Goal: Information Seeking & Learning: Understand process/instructions

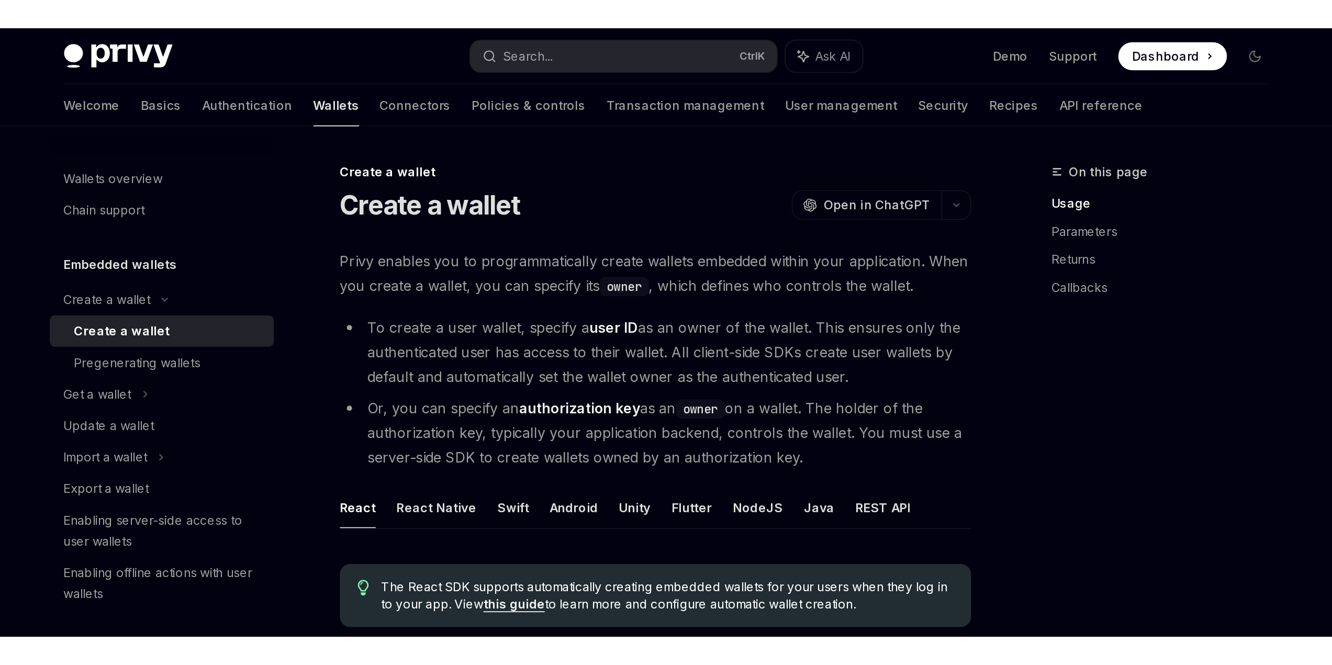
scroll to position [314, 0]
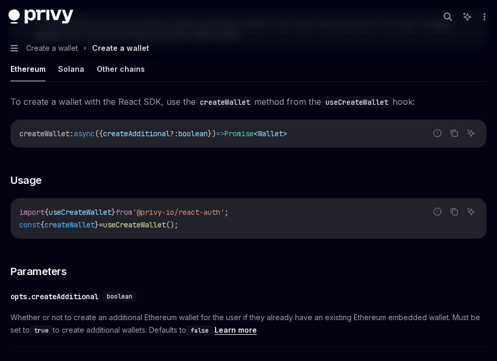
type textarea "*"
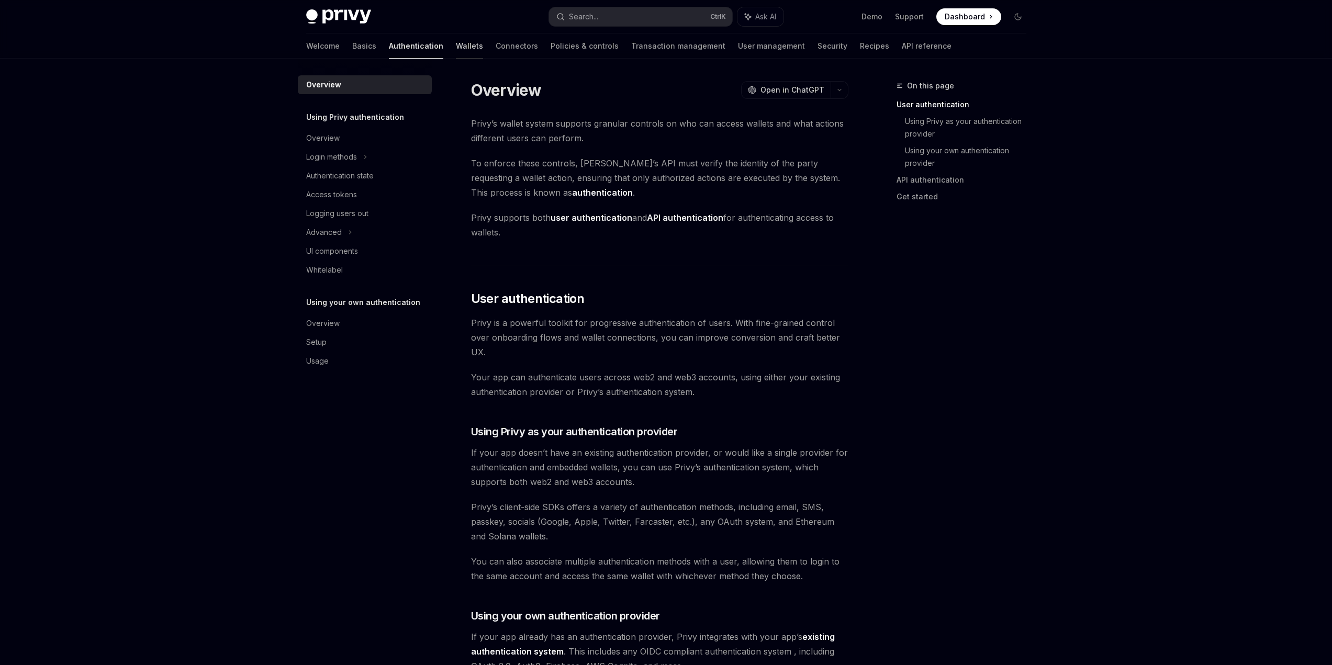
click at [456, 48] on link "Wallets" at bounding box center [469, 46] width 27 height 25
click at [496, 41] on link "Connectors" at bounding box center [517, 46] width 42 height 25
type textarea "*"
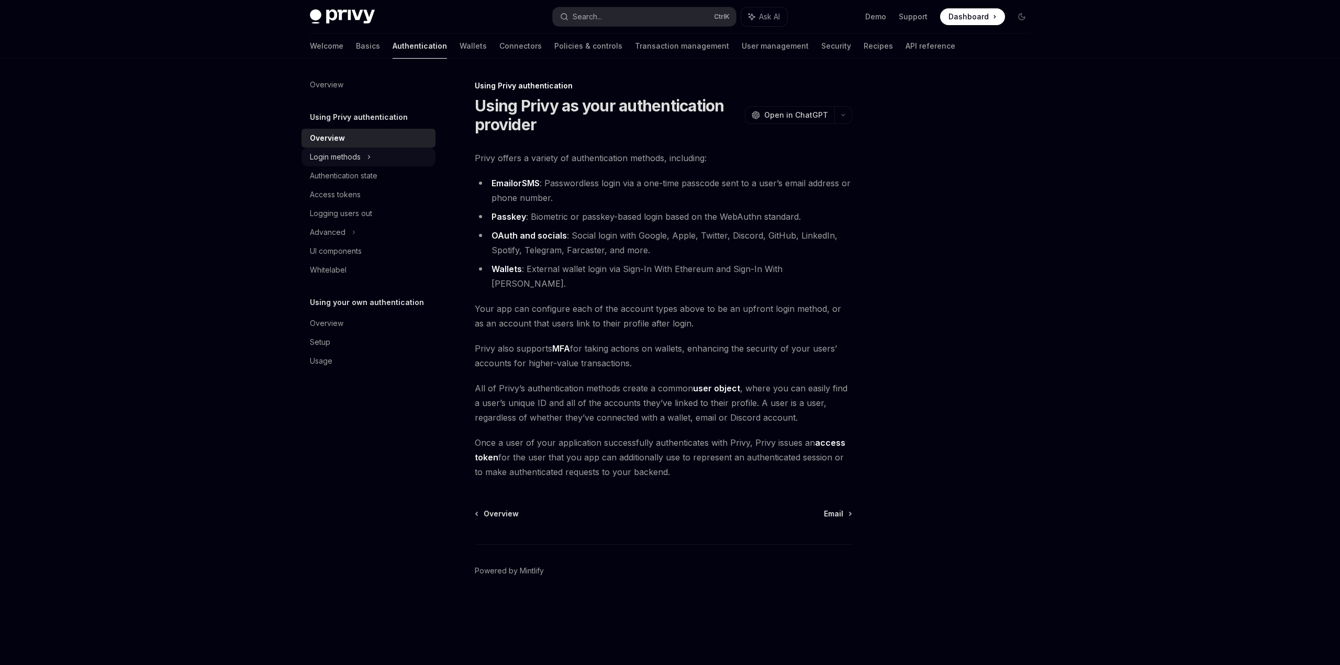
click at [359, 158] on div "Login methods" at bounding box center [335, 157] width 51 height 13
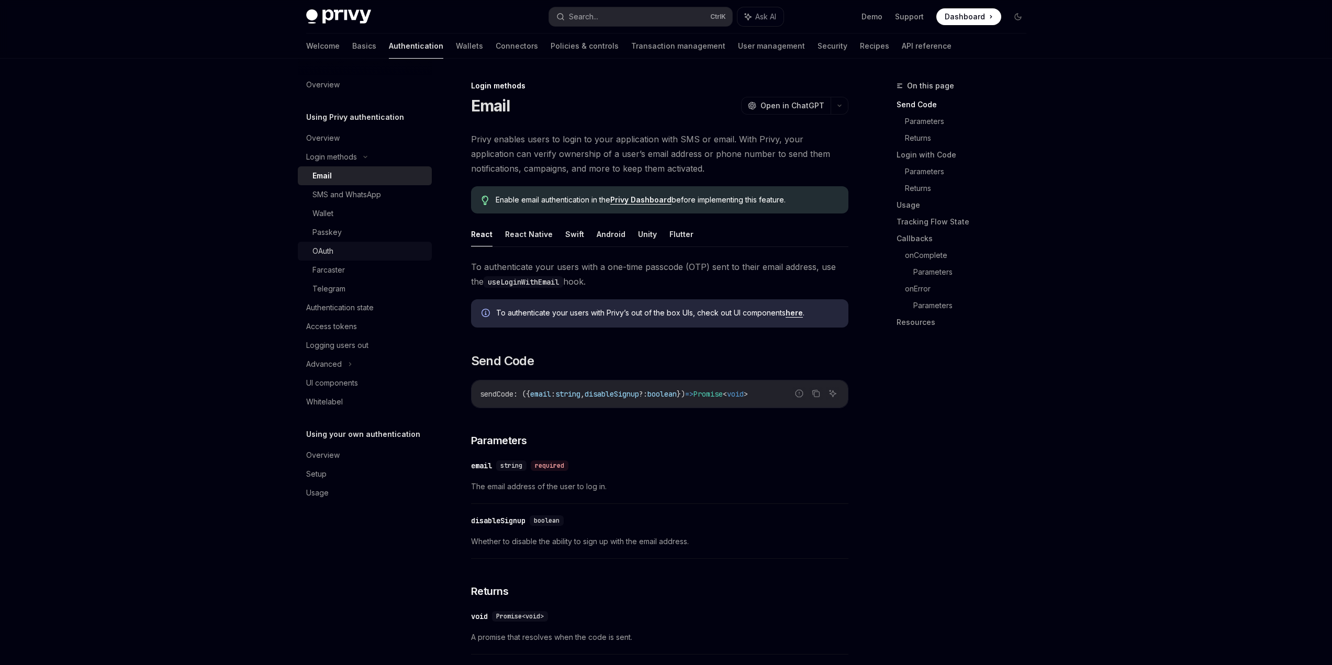
click at [334, 251] on div "OAuth" at bounding box center [369, 251] width 113 height 13
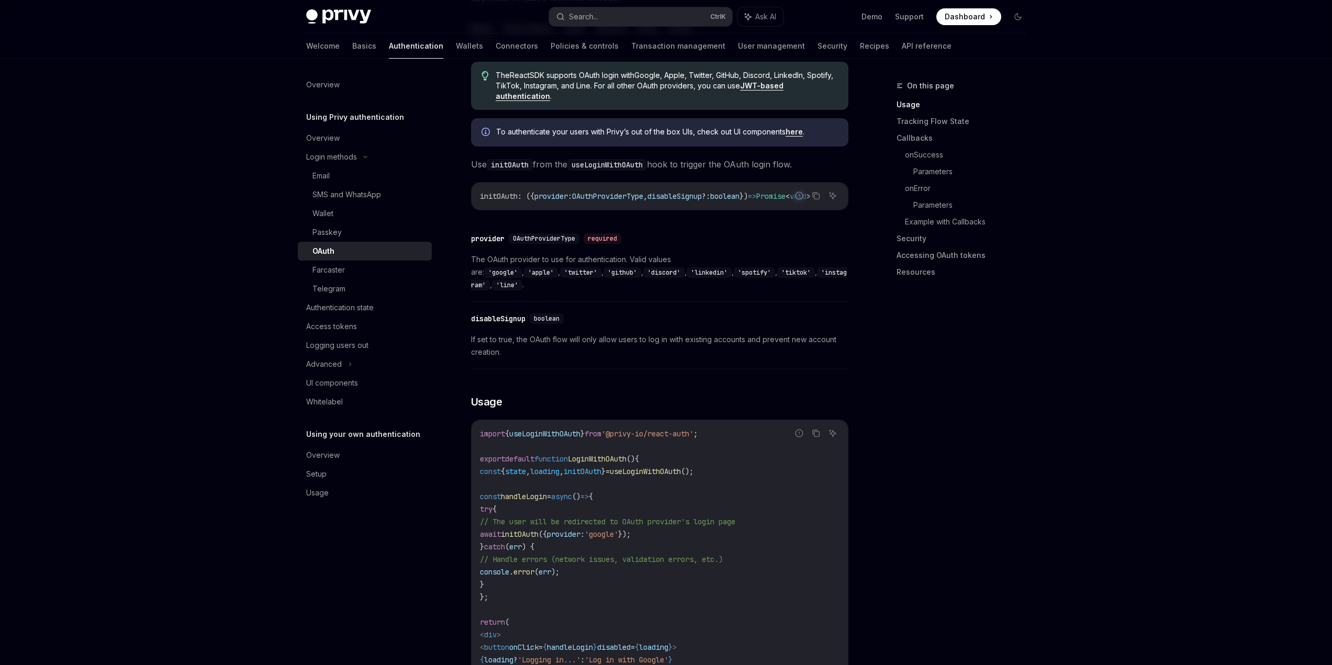
scroll to position [419, 0]
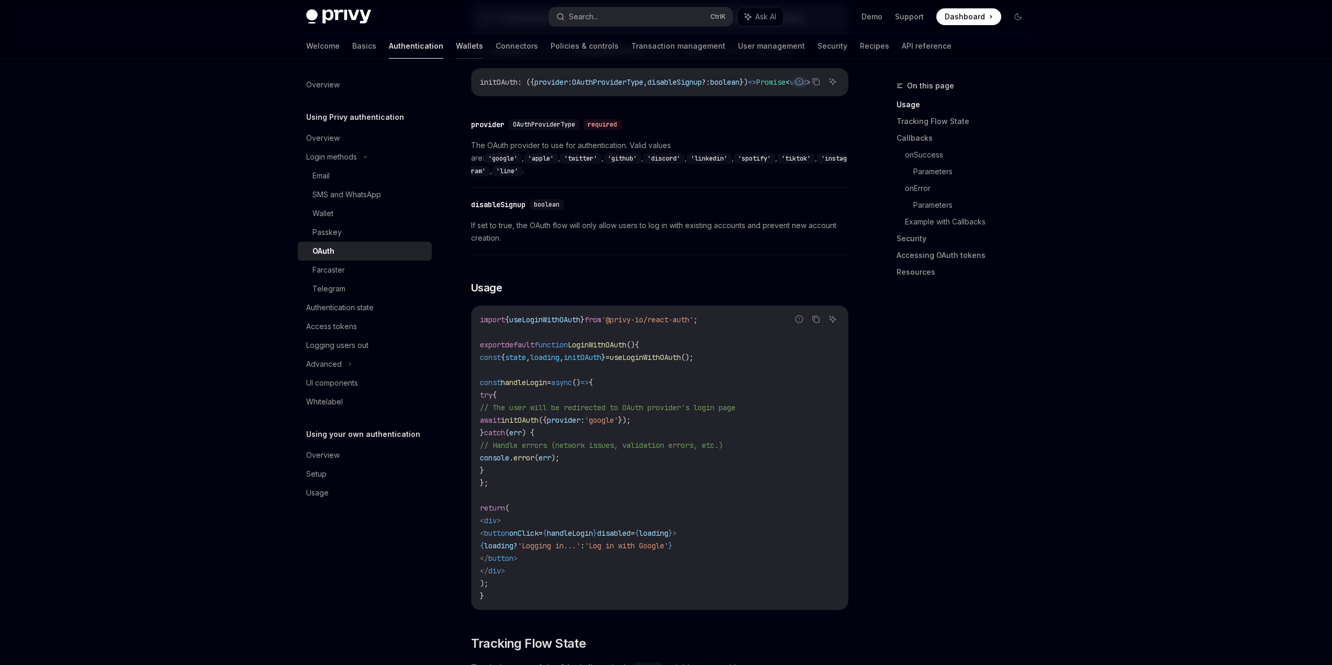
click at [456, 49] on link "Wallets" at bounding box center [469, 46] width 27 height 25
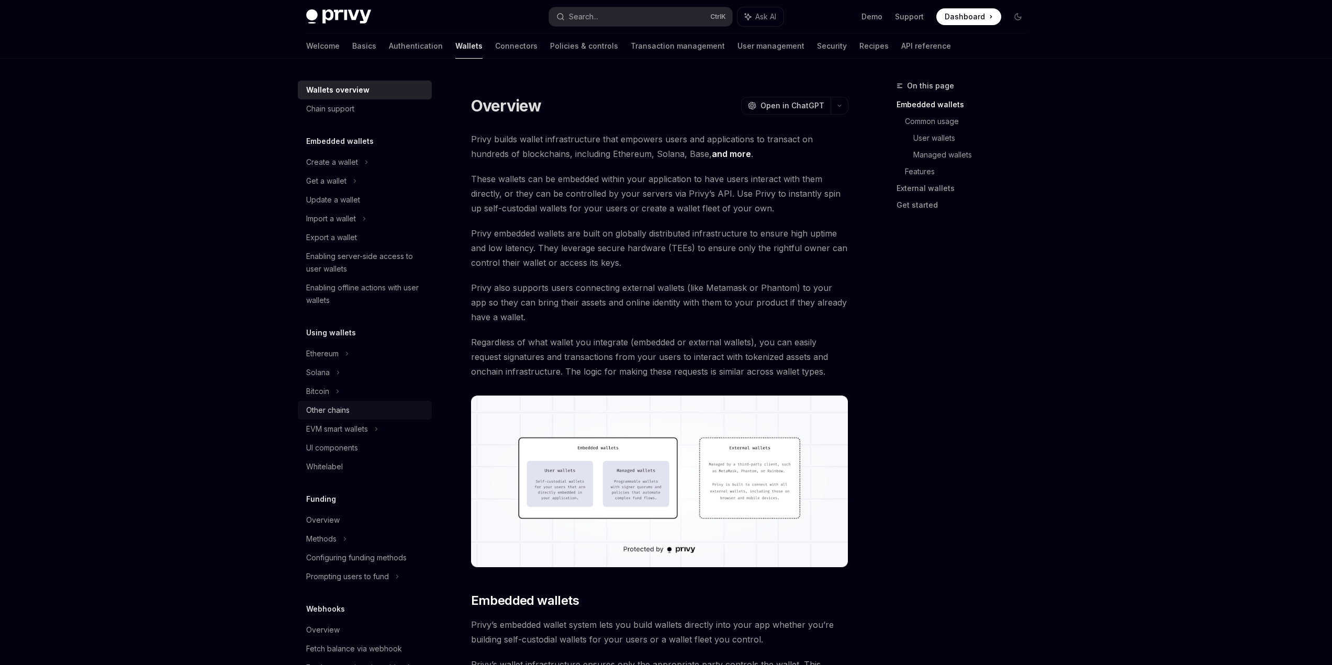
click at [330, 412] on div "Other chains" at bounding box center [327, 410] width 43 height 13
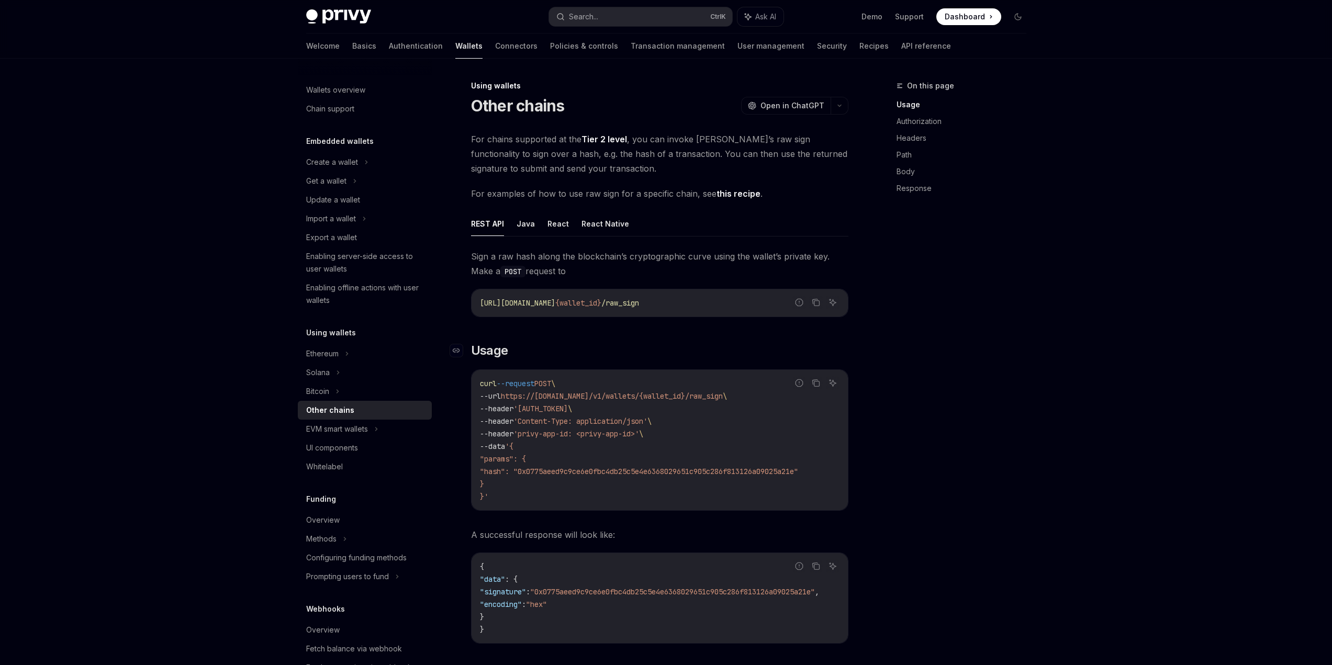
drag, startPoint x: 330, startPoint y: 412, endPoint x: 574, endPoint y: 346, distance: 253.3
click at [574, 346] on h2 "​ Usage" at bounding box center [659, 350] width 377 height 17
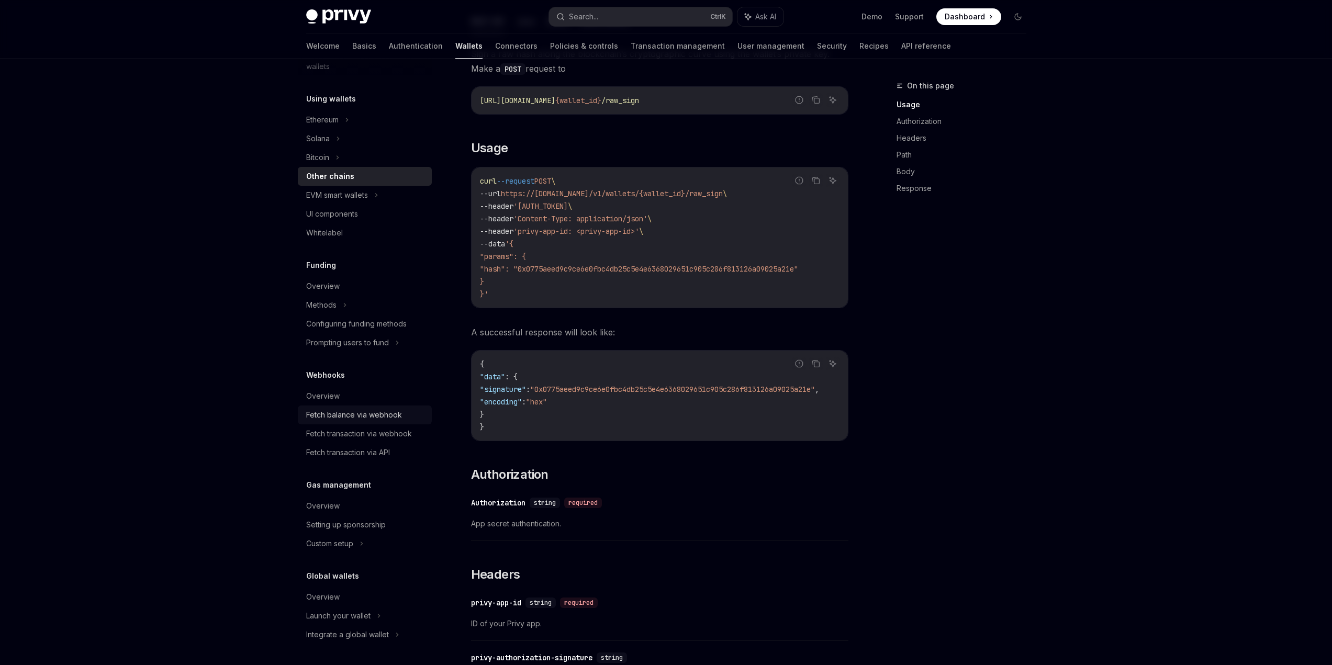
scroll to position [209, 0]
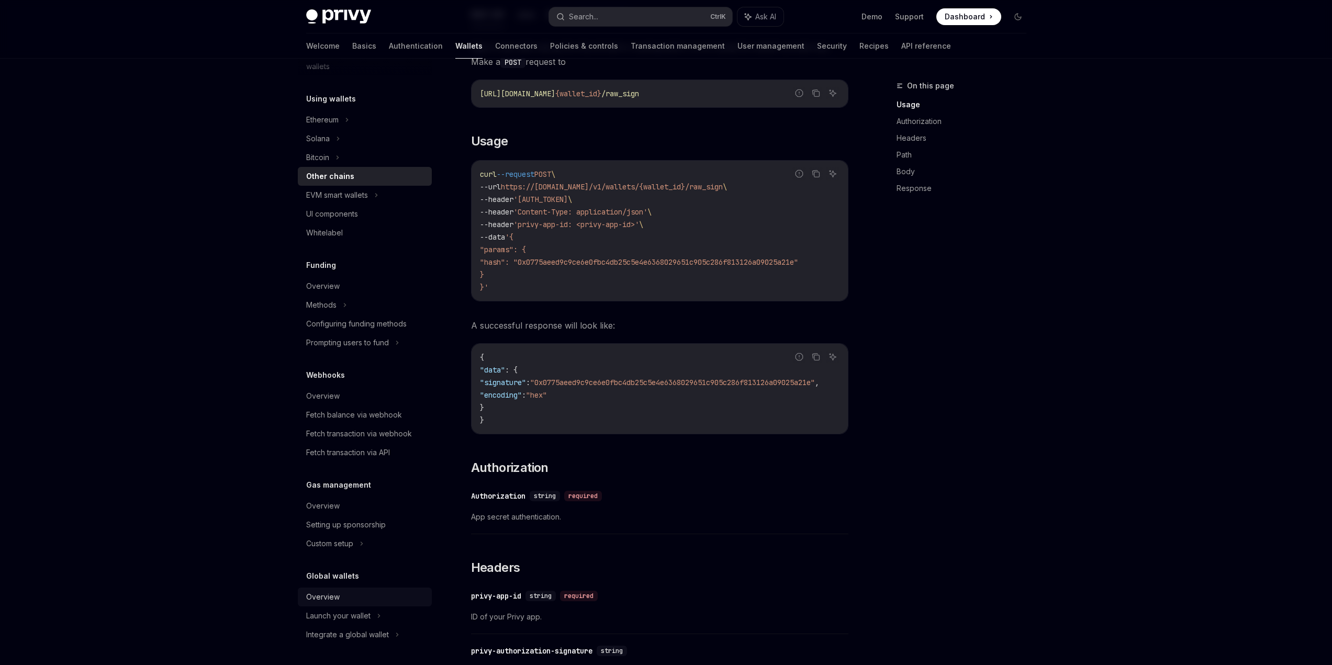
click at [341, 602] on div "Overview" at bounding box center [365, 597] width 119 height 13
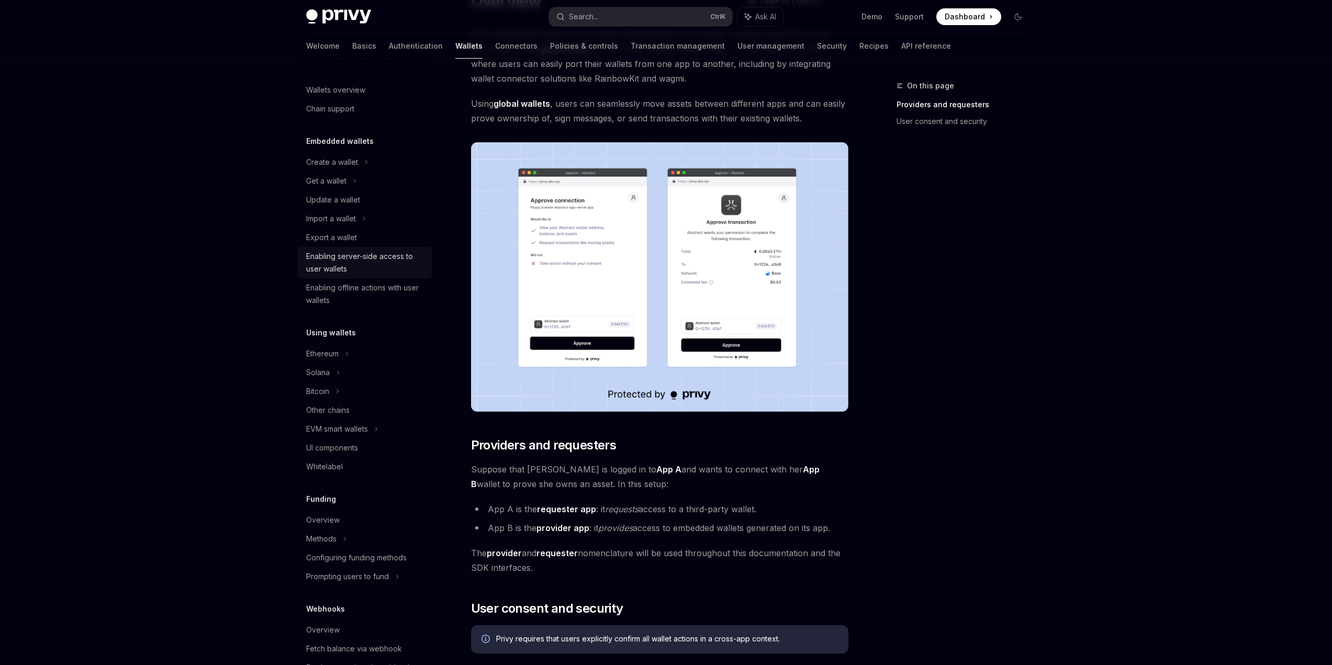
scroll to position [234, 0]
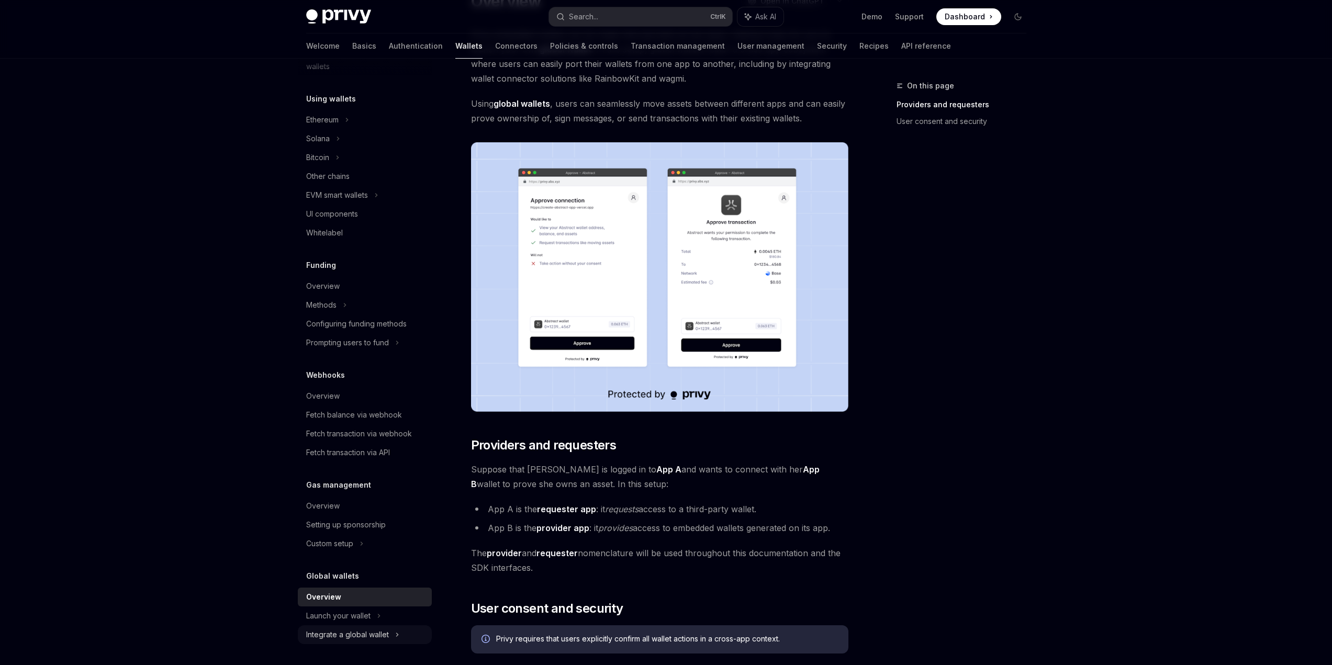
click at [360, 637] on div "Integrate a global wallet" at bounding box center [347, 635] width 83 height 13
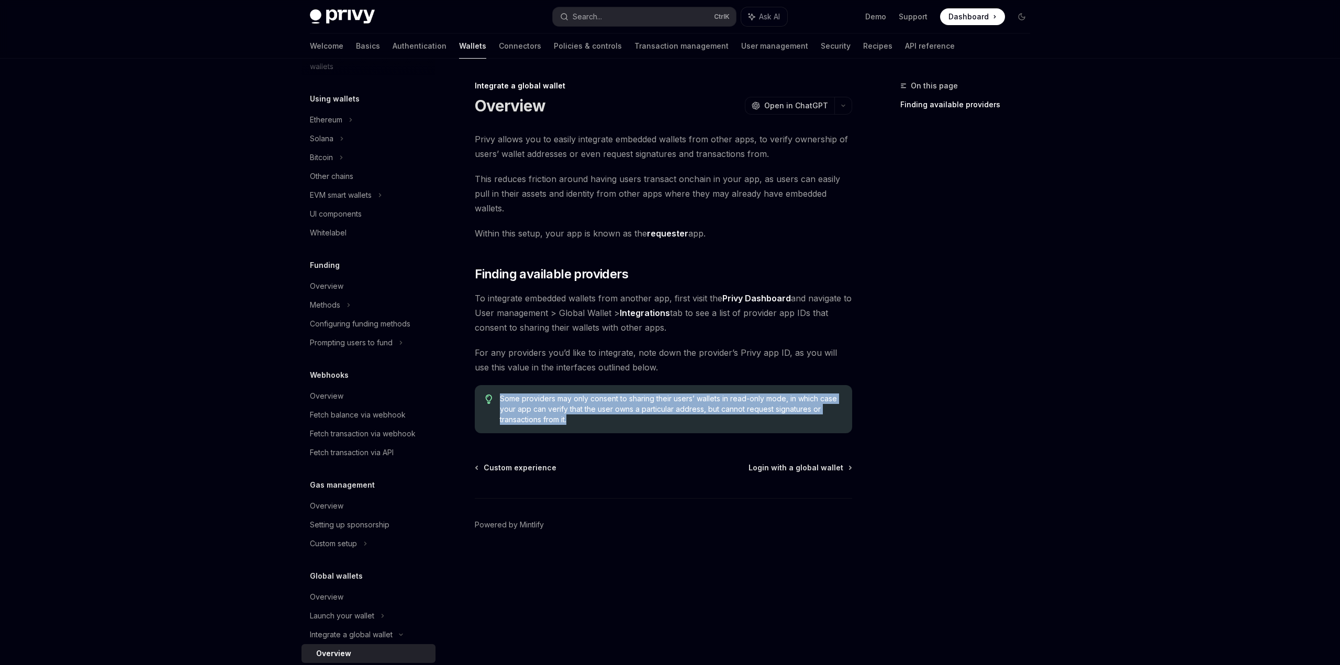
drag, startPoint x: 574, startPoint y: 407, endPoint x: 492, endPoint y: 386, distance: 84.3
click at [492, 386] on div "Some providers may only consent to sharing their users’ wallets in read-only mo…" at bounding box center [663, 409] width 377 height 48
click at [588, 405] on span "Some providers may only consent to sharing their users’ wallets in read-only mo…" at bounding box center [671, 409] width 342 height 31
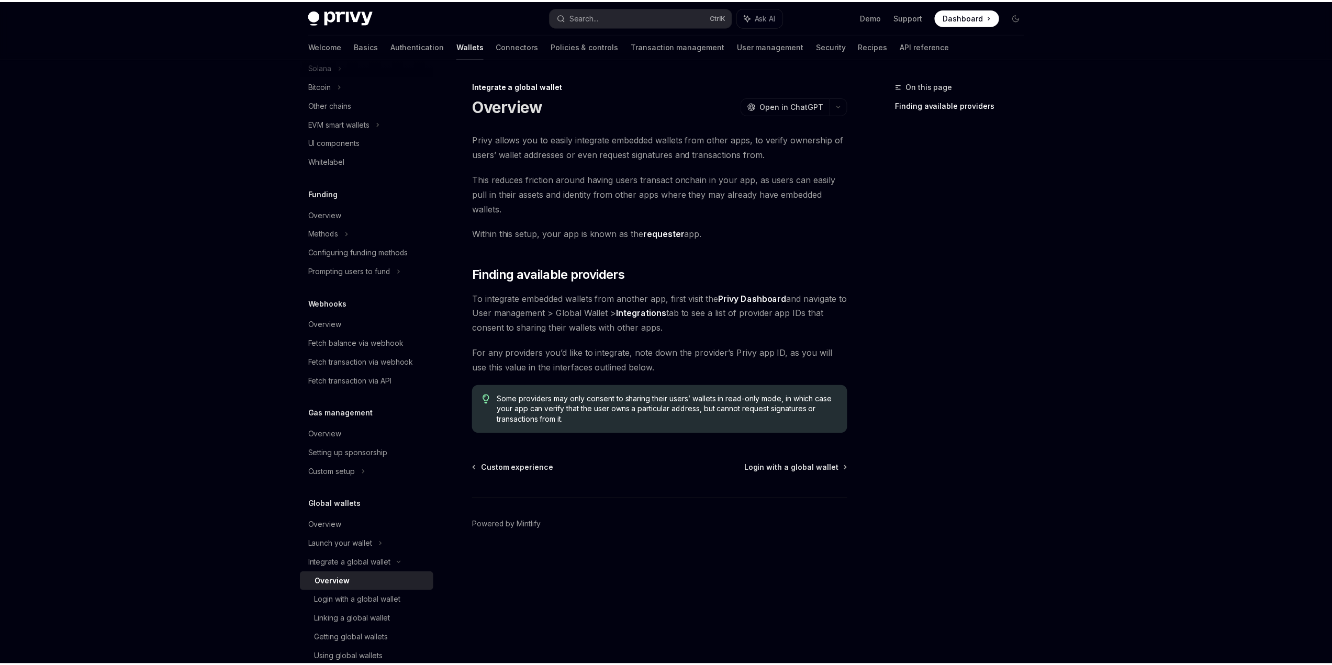
scroll to position [339, 0]
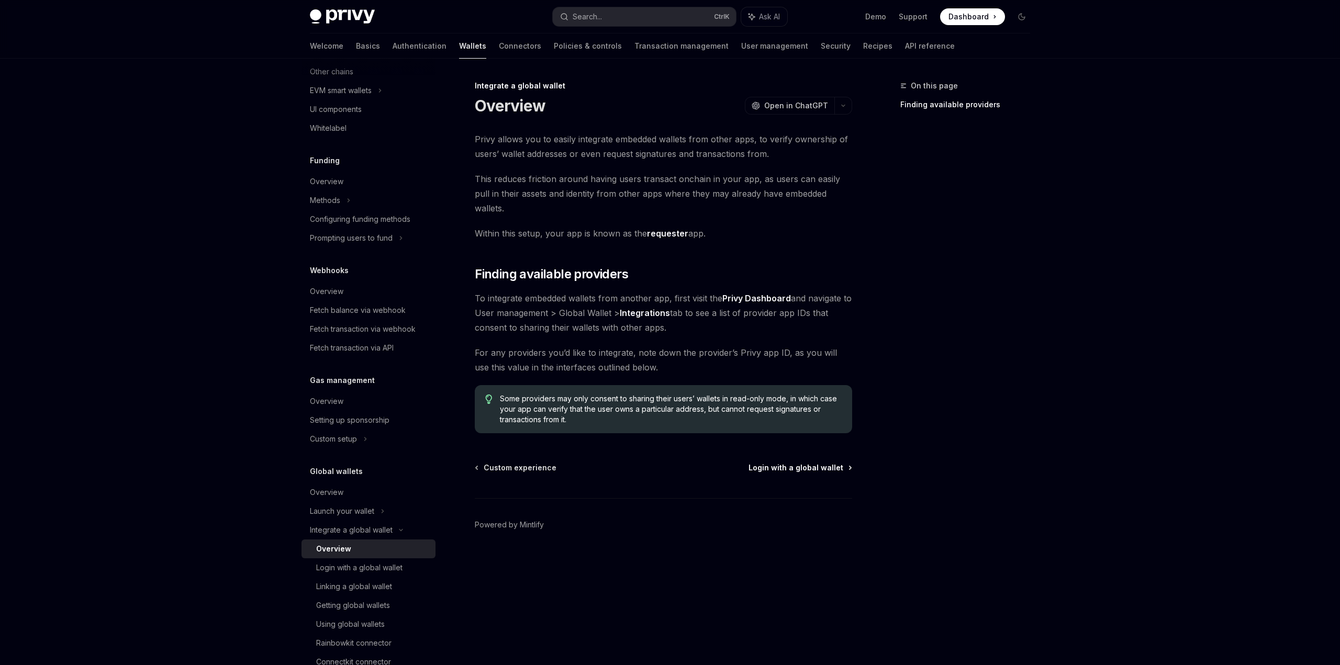
click at [786, 463] on span "Login with a global wallet" at bounding box center [796, 468] width 95 height 10
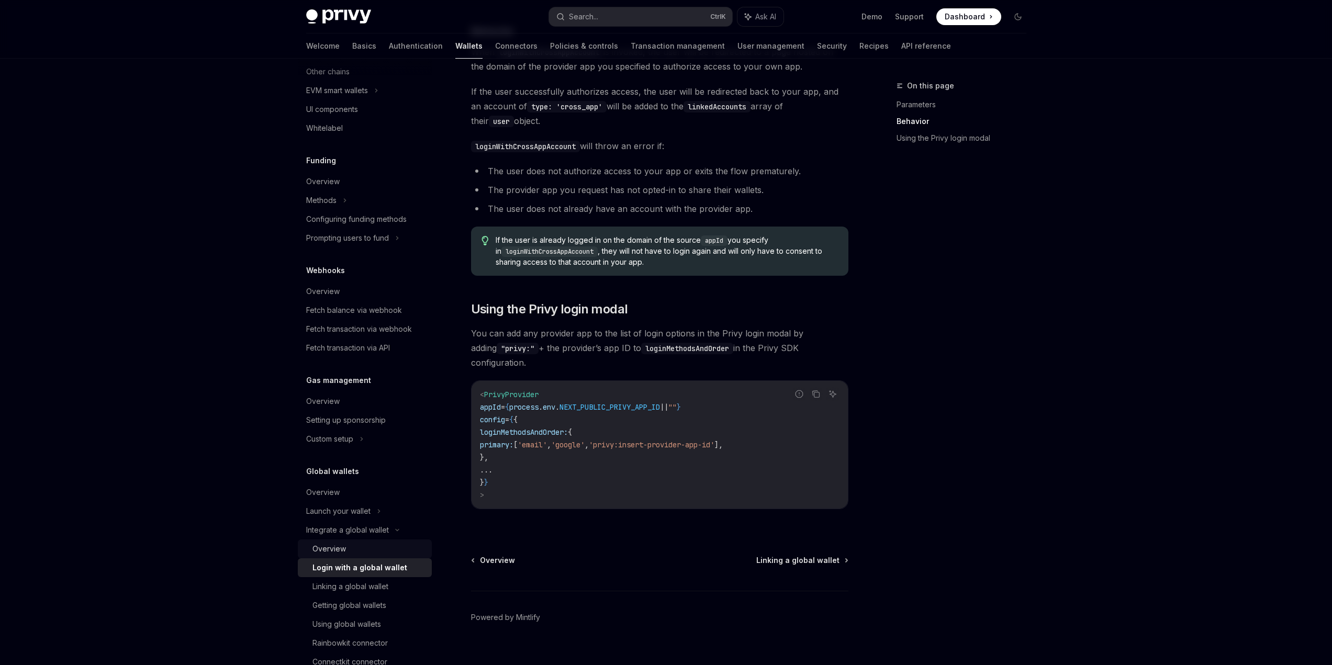
scroll to position [366, 0]
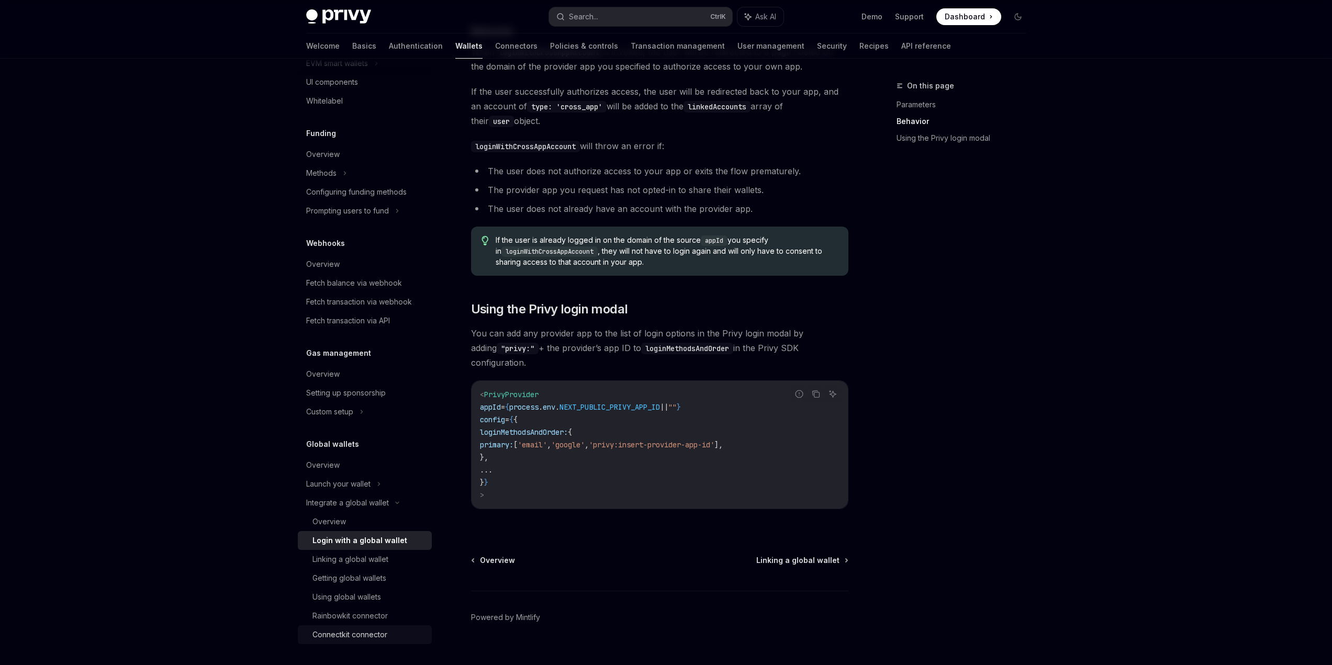
click at [340, 638] on div "Connectkit connector" at bounding box center [350, 635] width 75 height 13
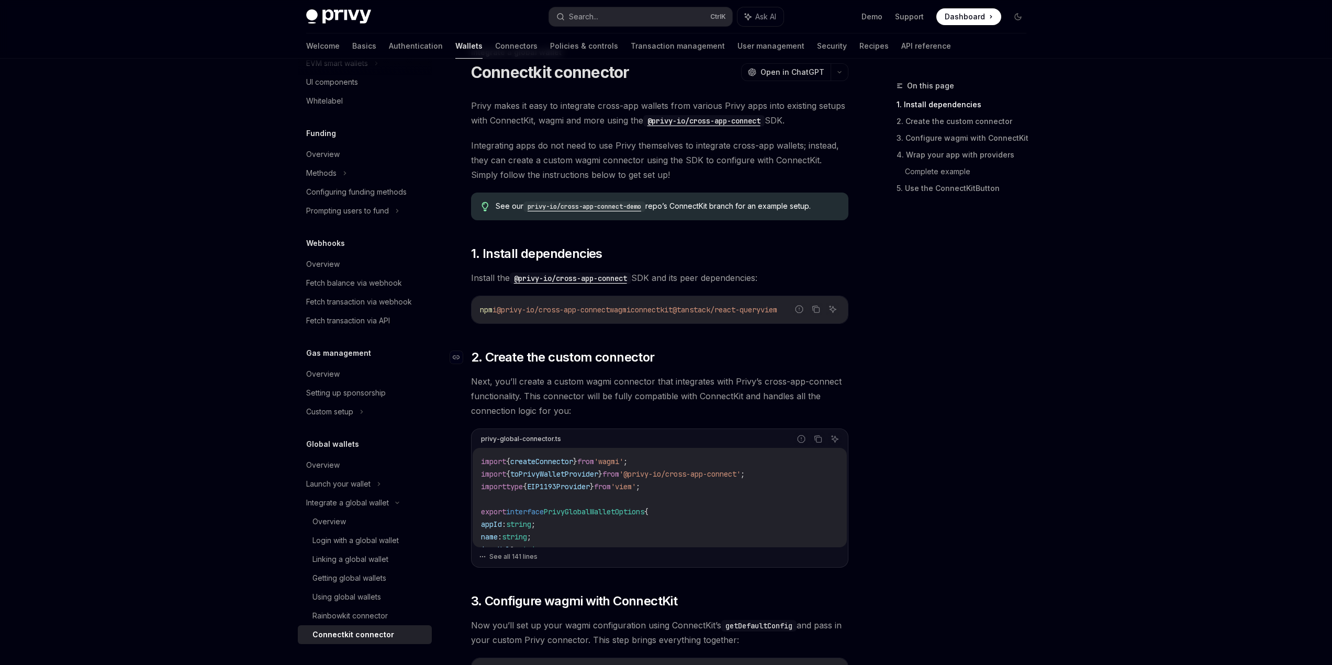
scroll to position [52, 0]
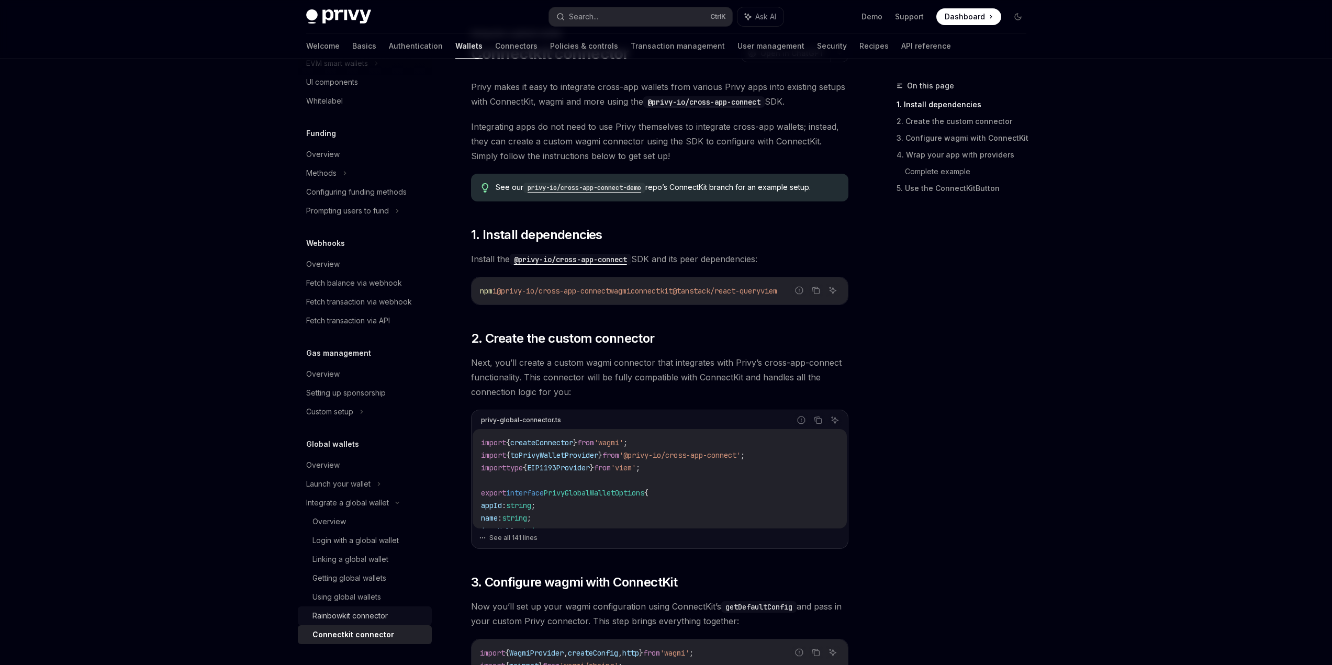
click at [369, 611] on div "Rainbowkit connector" at bounding box center [350, 616] width 75 height 13
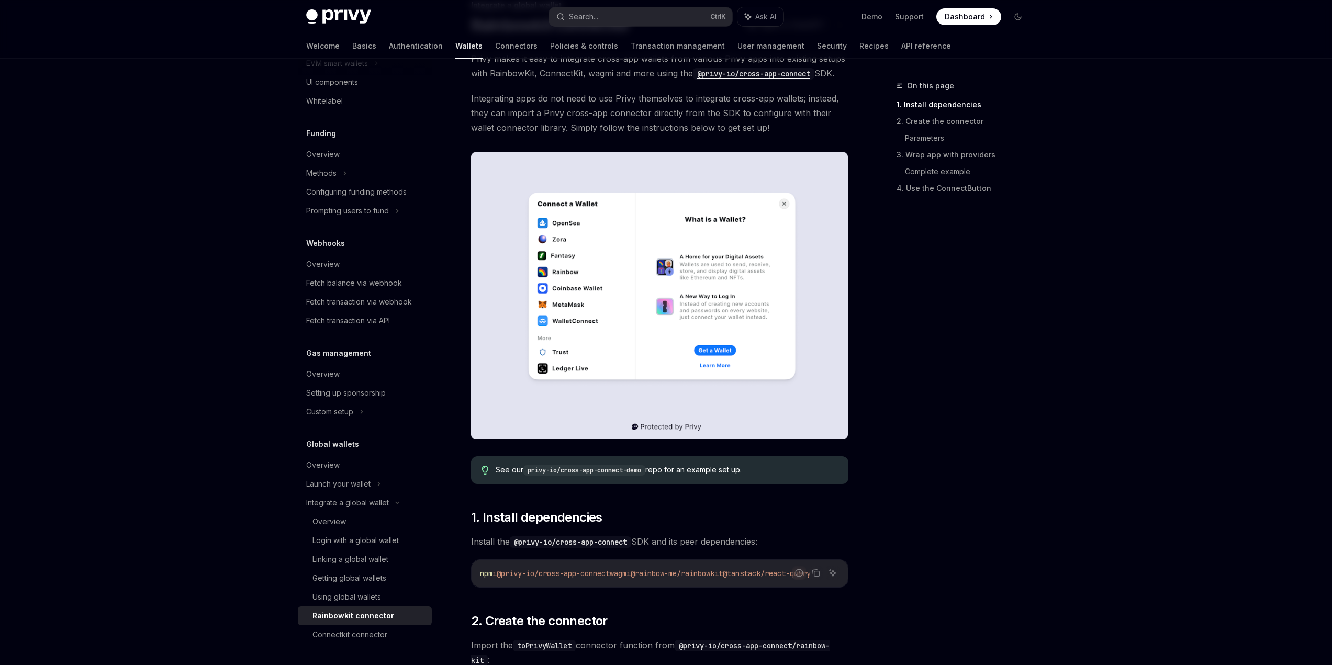
scroll to position [105, 0]
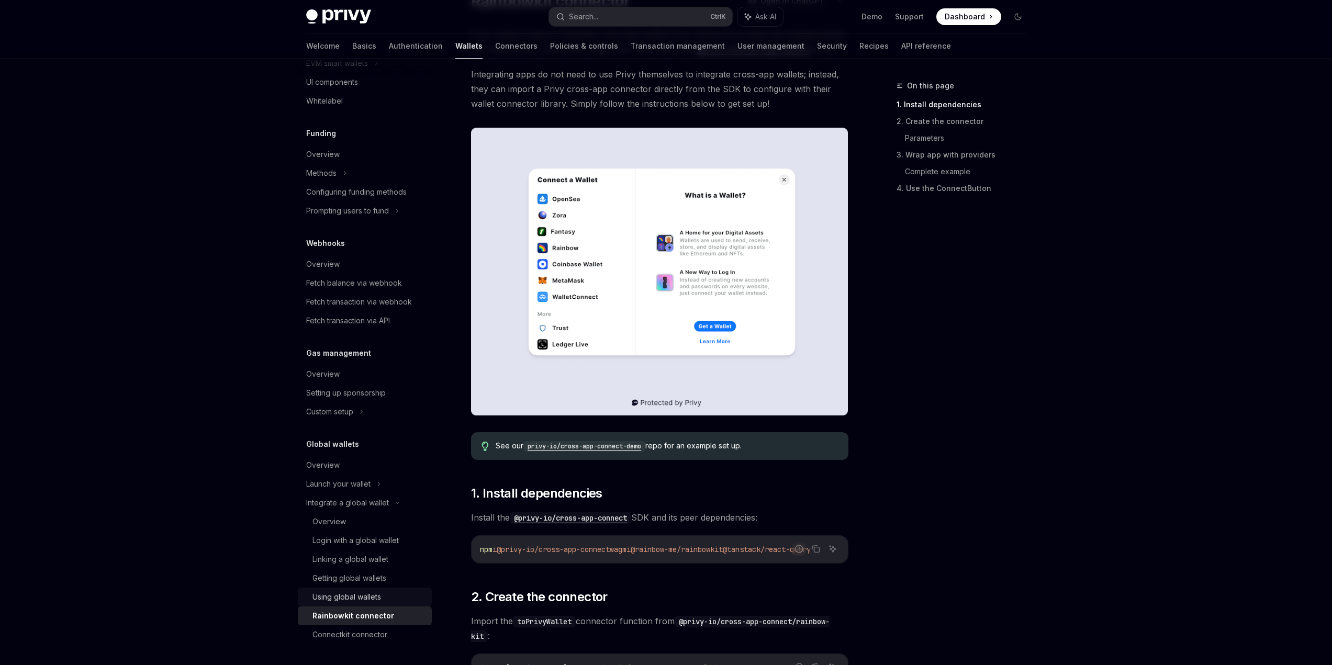
click at [361, 599] on div "Using global wallets" at bounding box center [347, 597] width 69 height 13
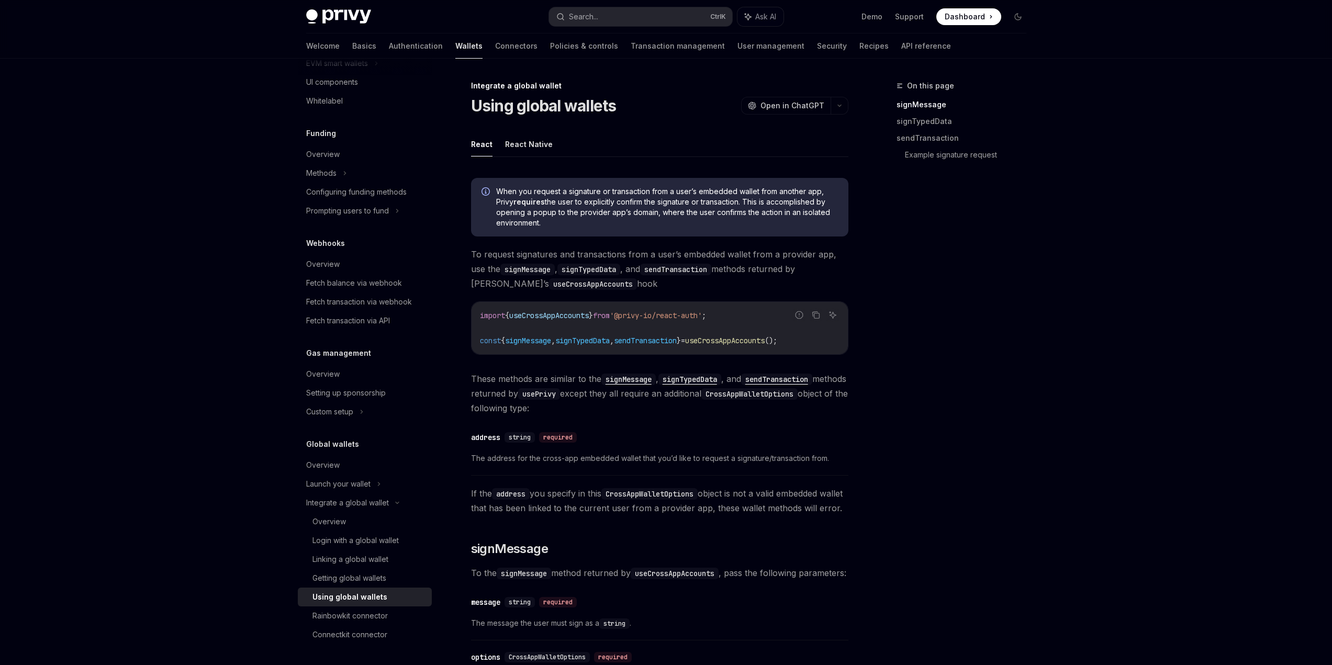
drag, startPoint x: 361, startPoint y: 599, endPoint x: 242, endPoint y: 592, distance: 119.6
click at [359, 540] on div "Login with a global wallet" at bounding box center [356, 540] width 86 height 13
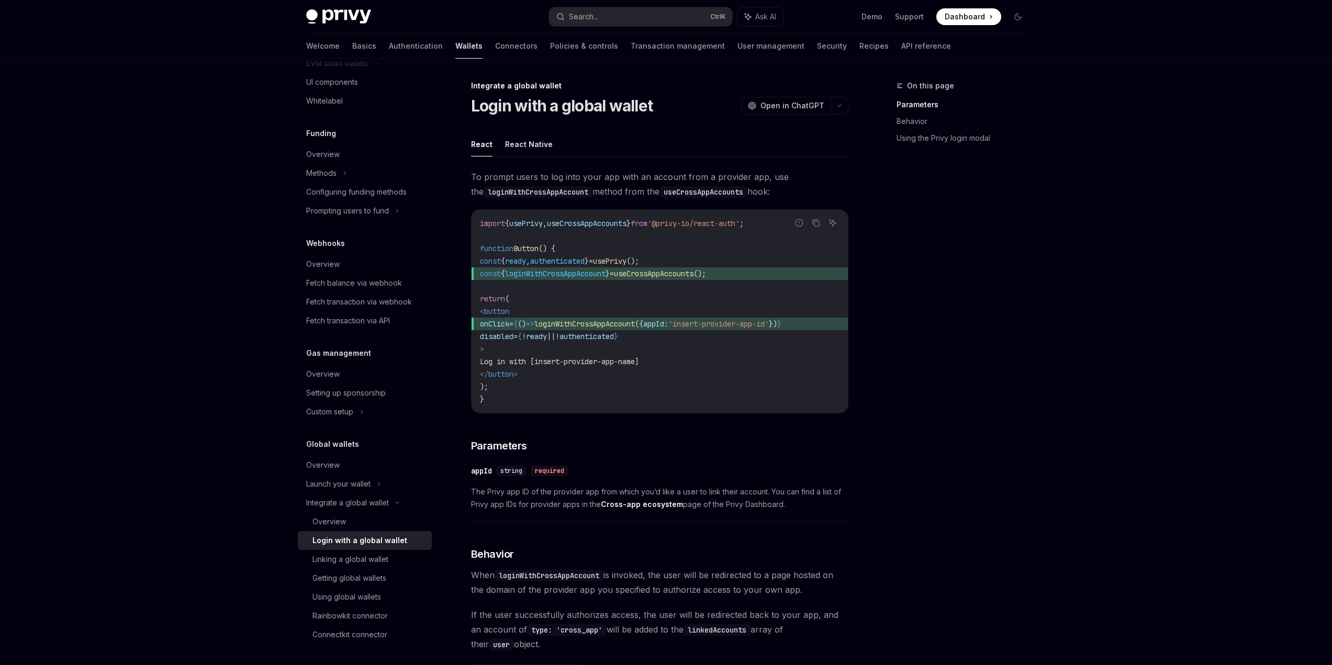
type textarea "*"
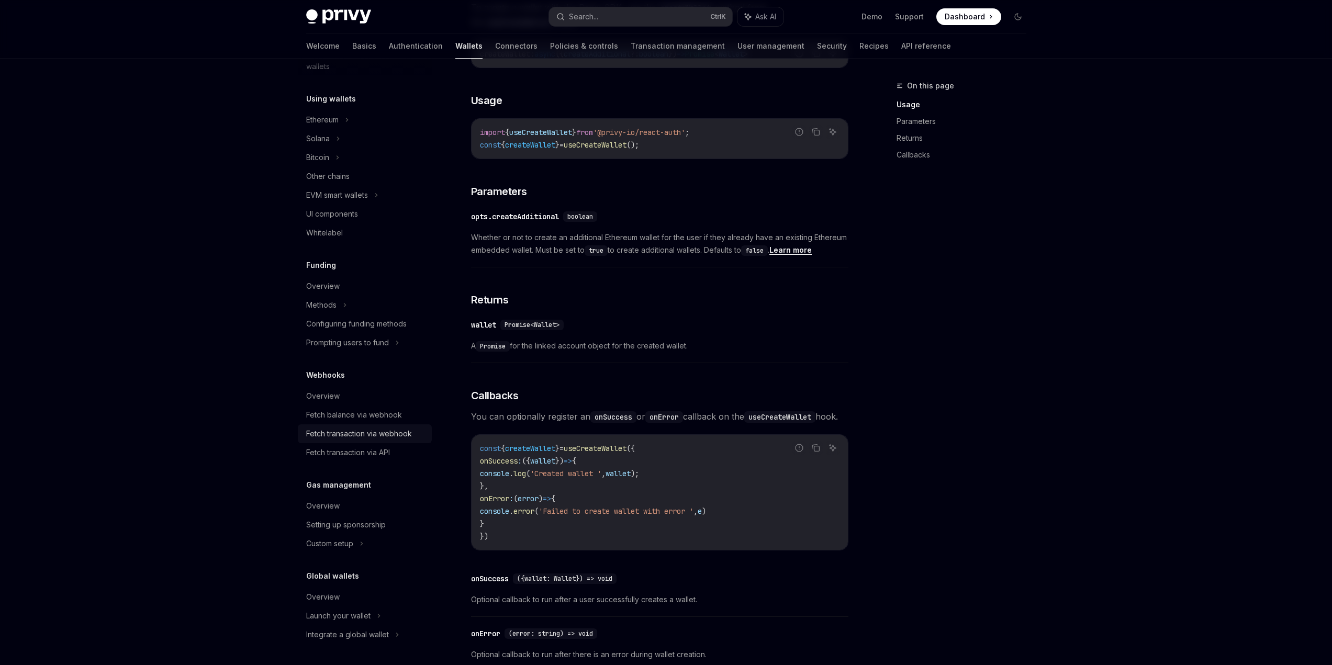
scroll to position [586, 0]
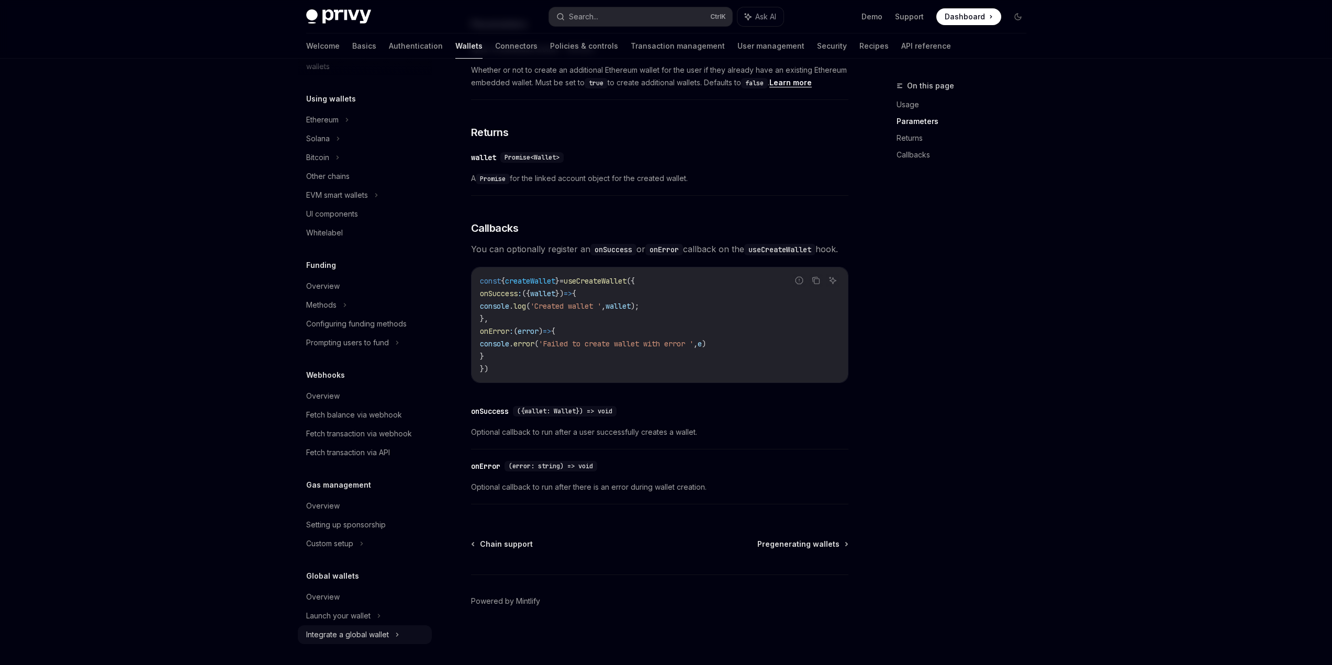
click at [349, 634] on div "Integrate a global wallet" at bounding box center [347, 635] width 83 height 13
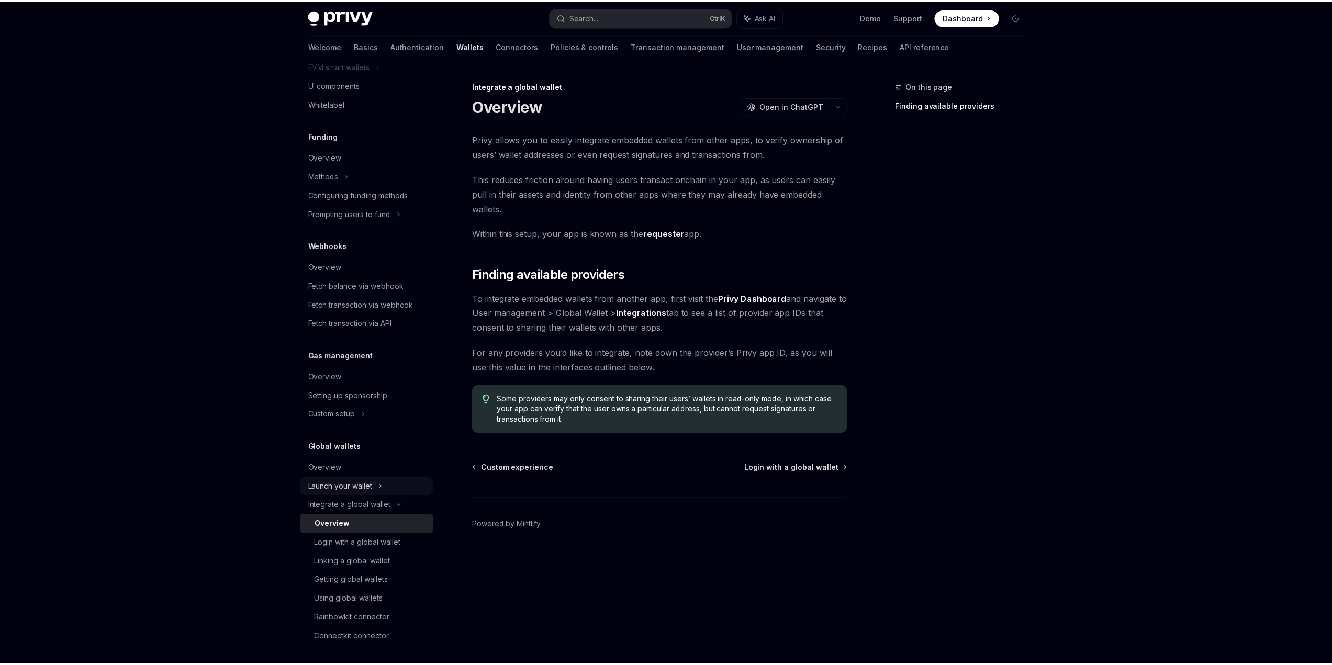
scroll to position [404, 0]
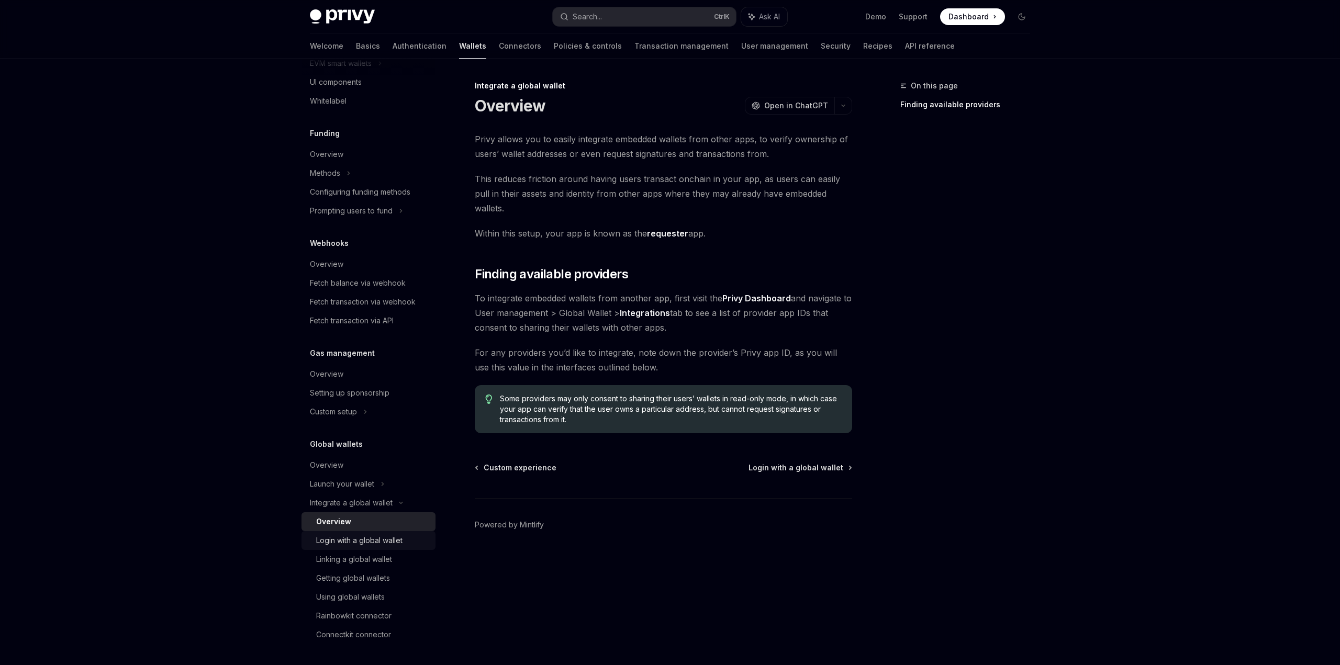
click at [361, 543] on div "Login with a global wallet" at bounding box center [359, 540] width 86 height 13
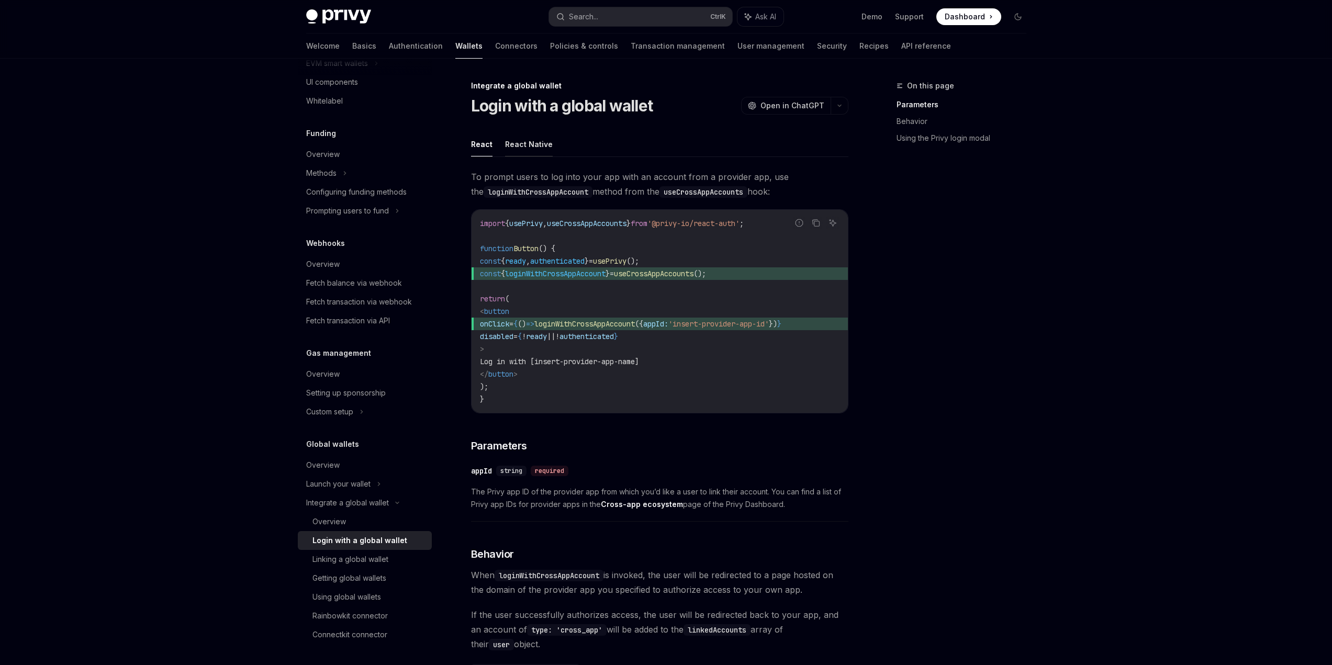
click at [523, 143] on button "React Native" at bounding box center [529, 144] width 48 height 25
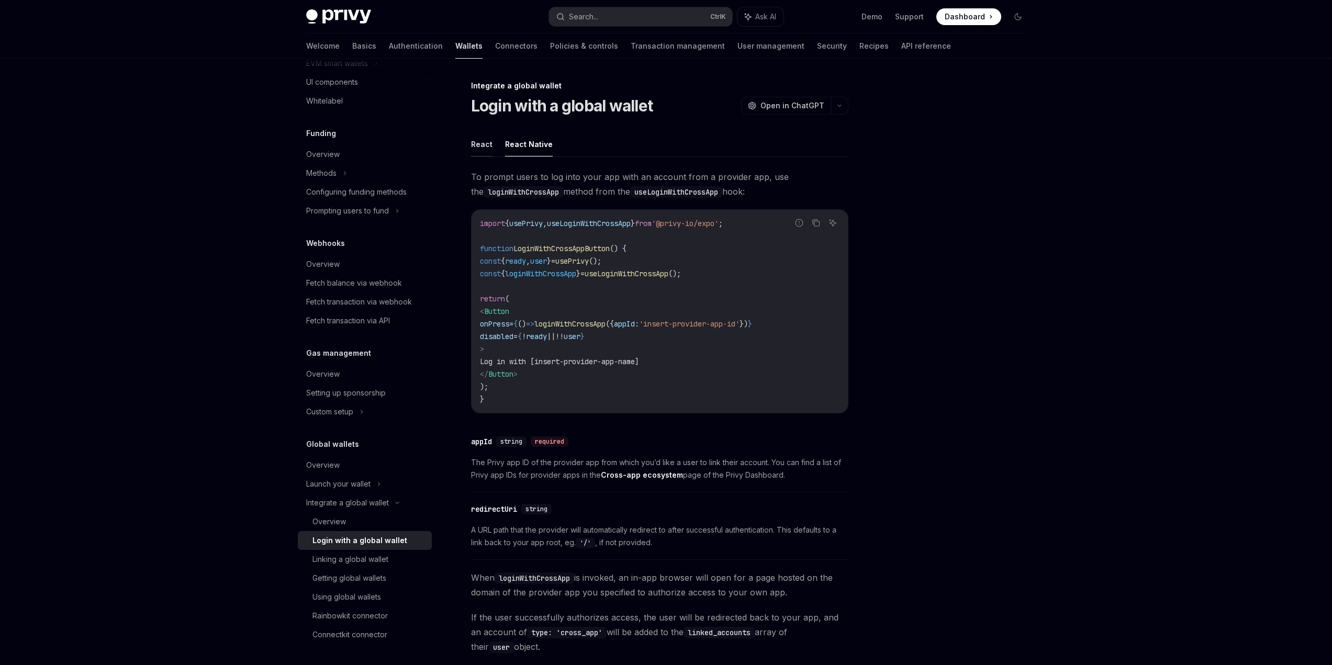
click at [477, 144] on button "React" at bounding box center [481, 144] width 21 height 25
type textarea "*"
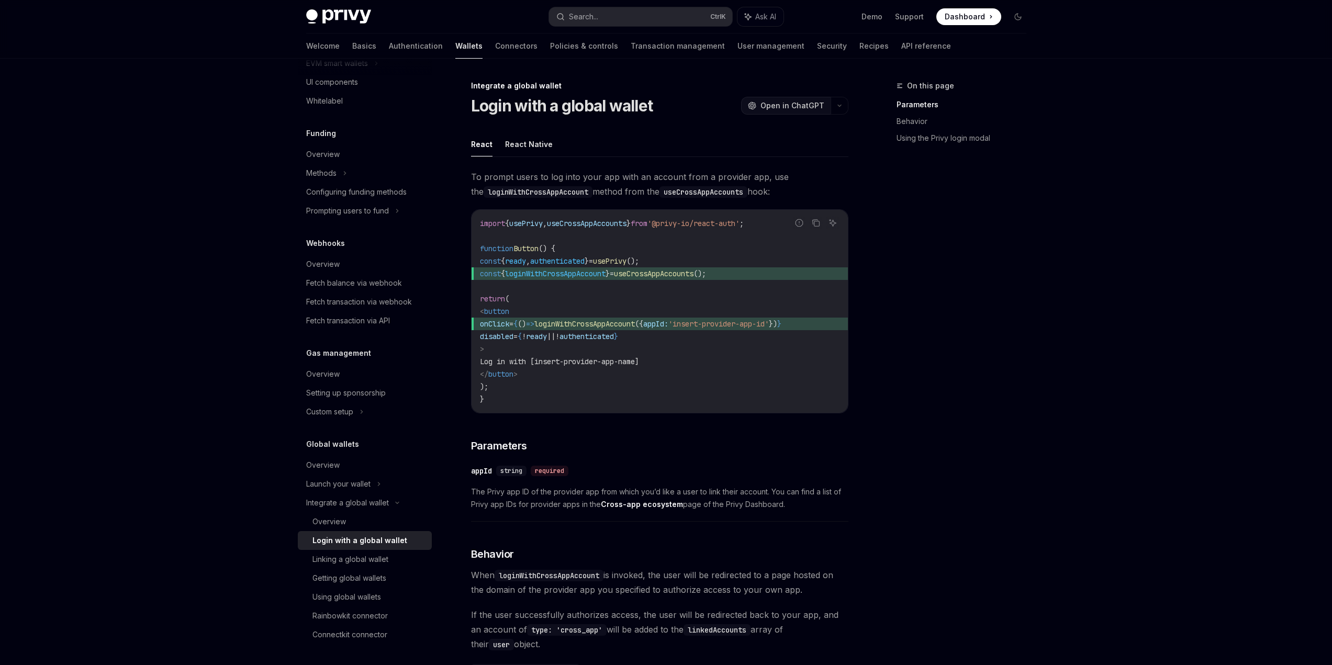
click at [822, 103] on span "Open in ChatGPT" at bounding box center [793, 106] width 64 height 10
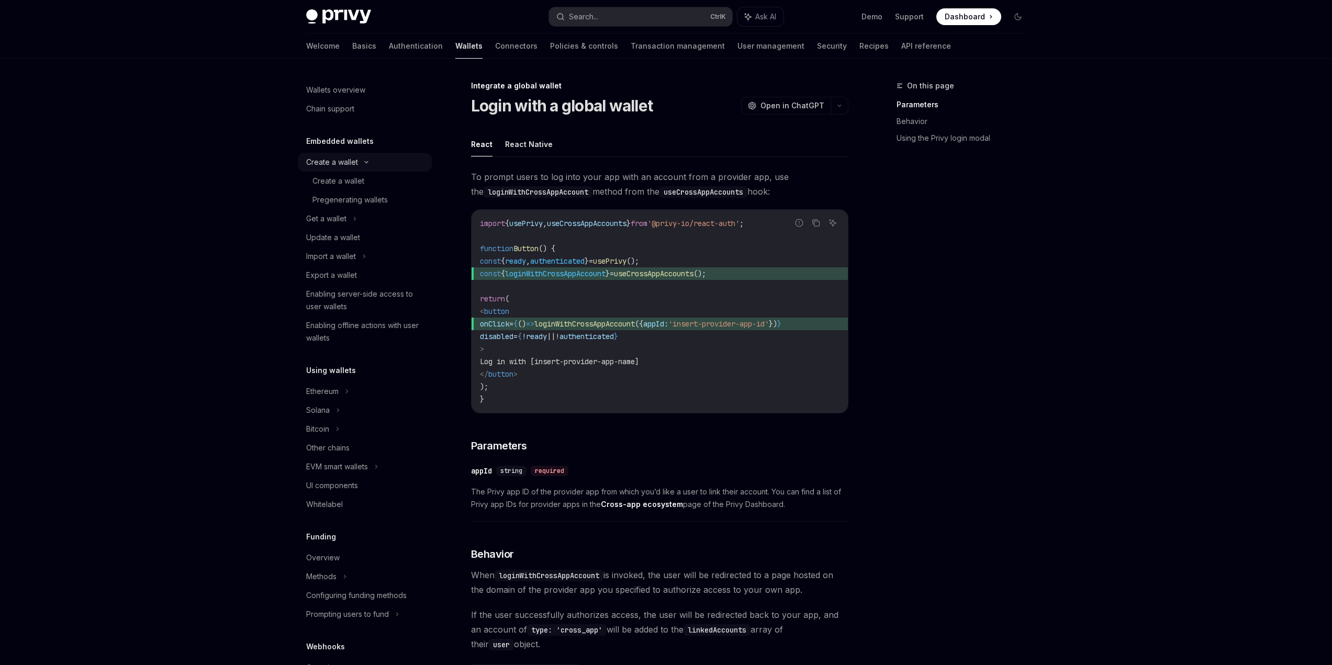
click at [362, 161] on icon at bounding box center [366, 162] width 13 height 4
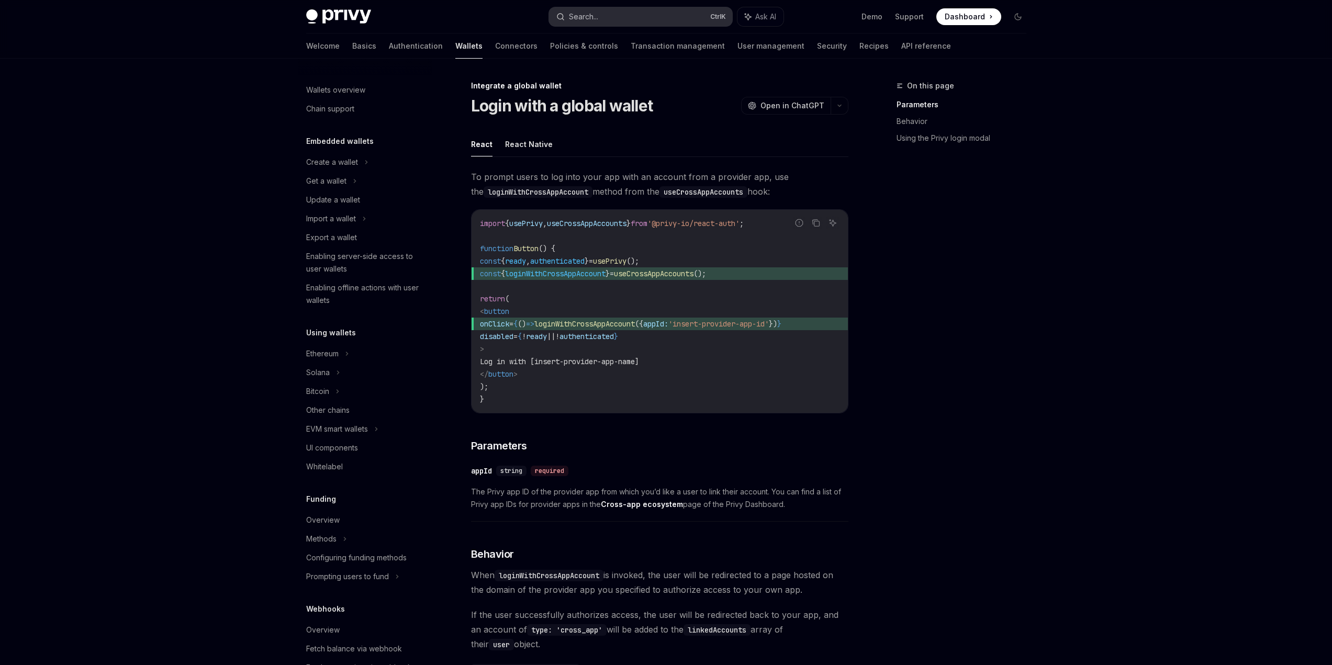
click at [618, 17] on button "Search... Ctrl K" at bounding box center [640, 16] width 183 height 19
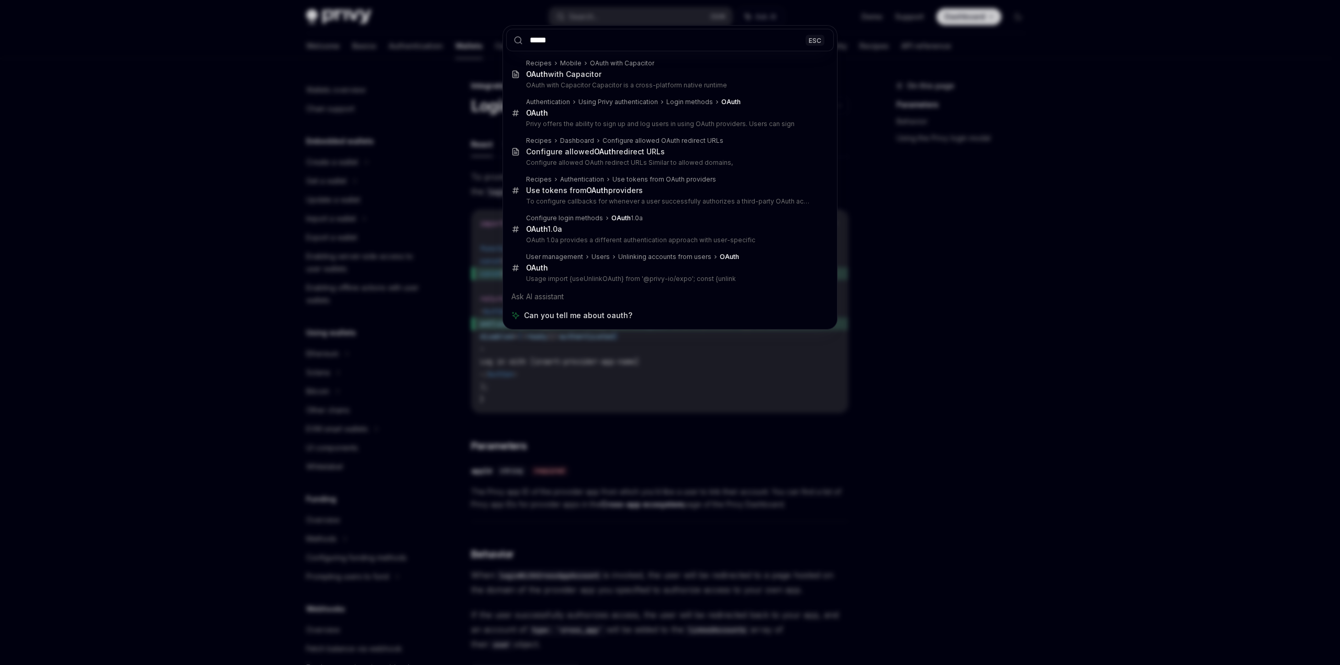
type input "*****"
click at [1071, 280] on div "***** ESC Recipes Mobile OAuth with Capacitor OAuth with Capacitor OAuth with C…" at bounding box center [670, 332] width 1340 height 665
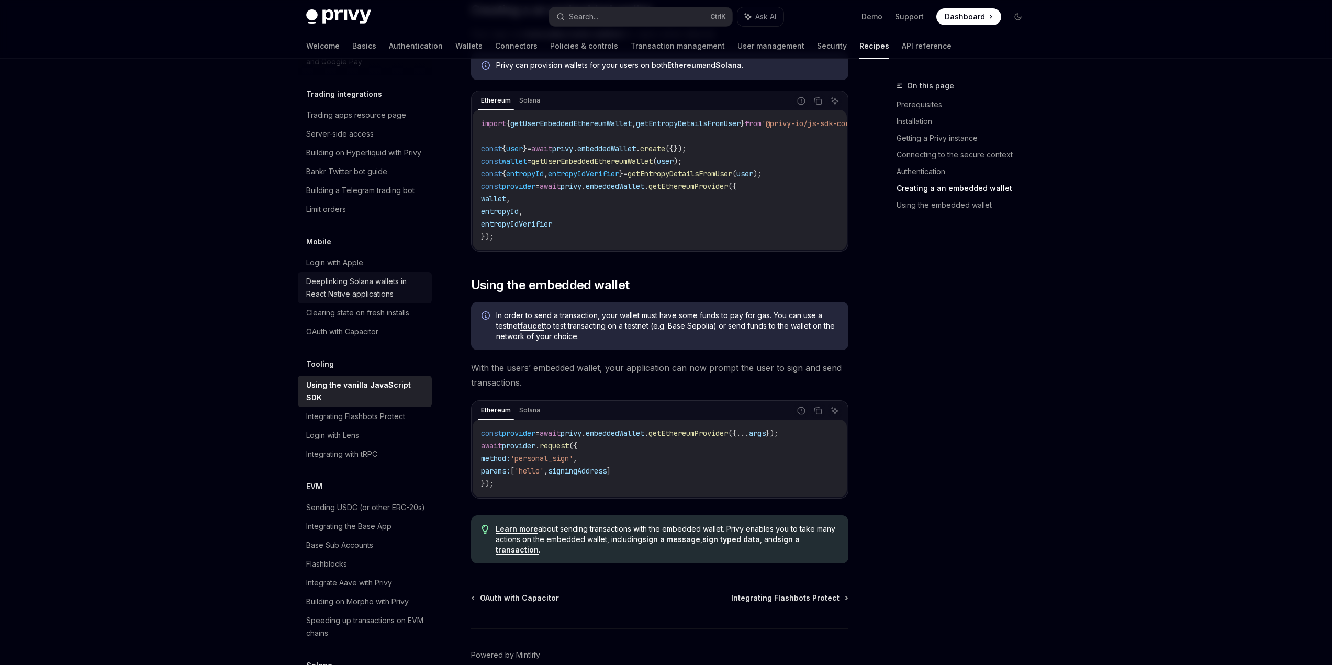
scroll to position [1085, 0]
drag, startPoint x: 522, startPoint y: 406, endPoint x: 527, endPoint y: 411, distance: 7.0
click at [523, 407] on div "Ethereum Solana Report incorrect code Copy Ask AI const provider = await privy …" at bounding box center [659, 449] width 377 height 98
click at [496, 415] on div "Ethereum" at bounding box center [496, 410] width 36 height 13
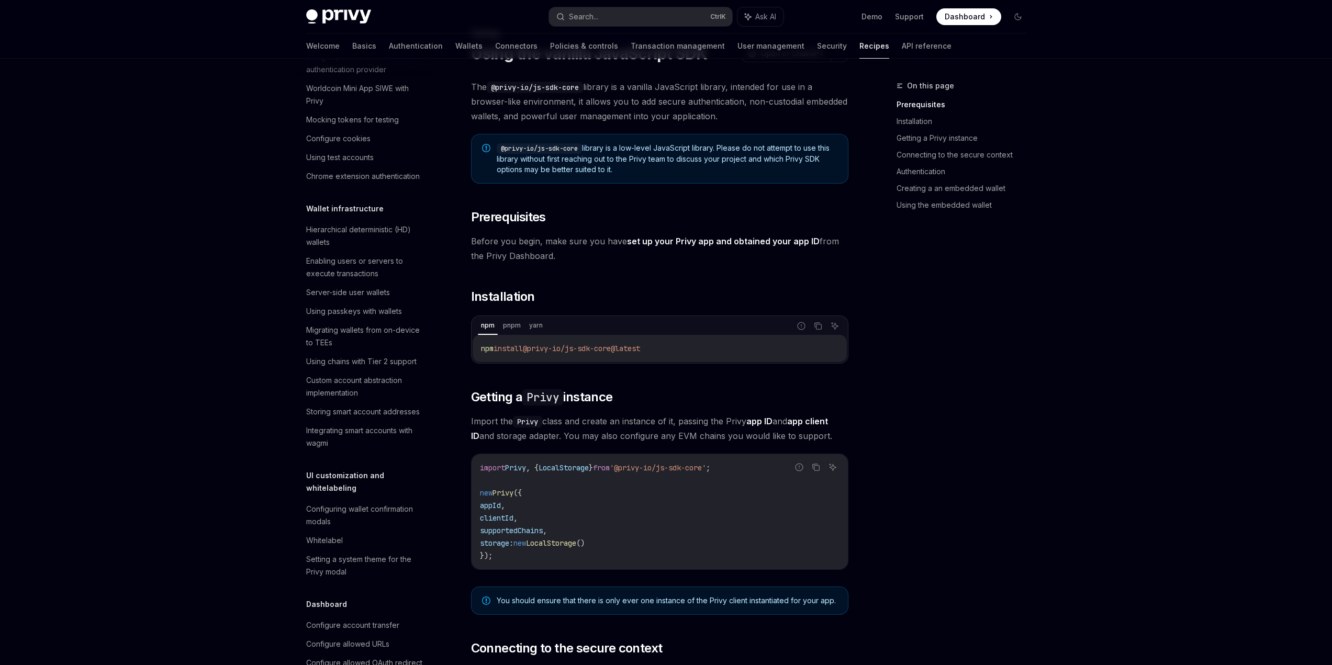
scroll to position [0, 0]
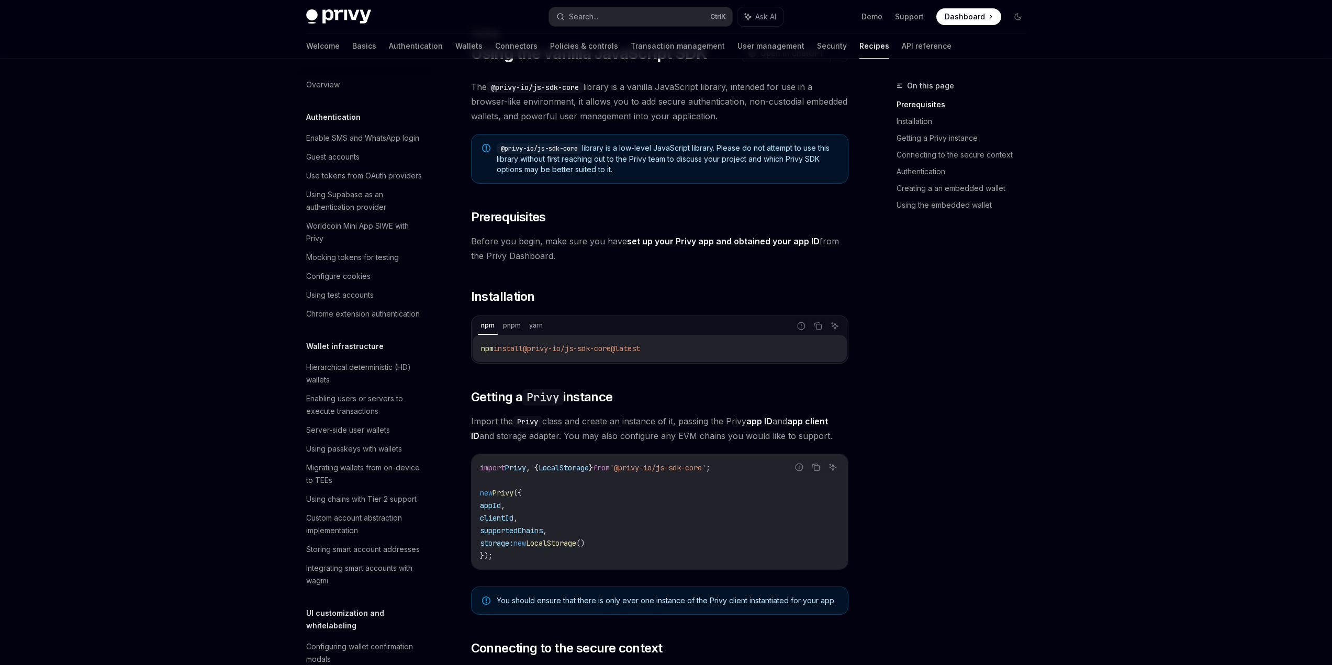
click at [955, 309] on div "On this page Prerequisites Installation Getting a Privy instance Connecting to …" at bounding box center [955, 373] width 159 height 586
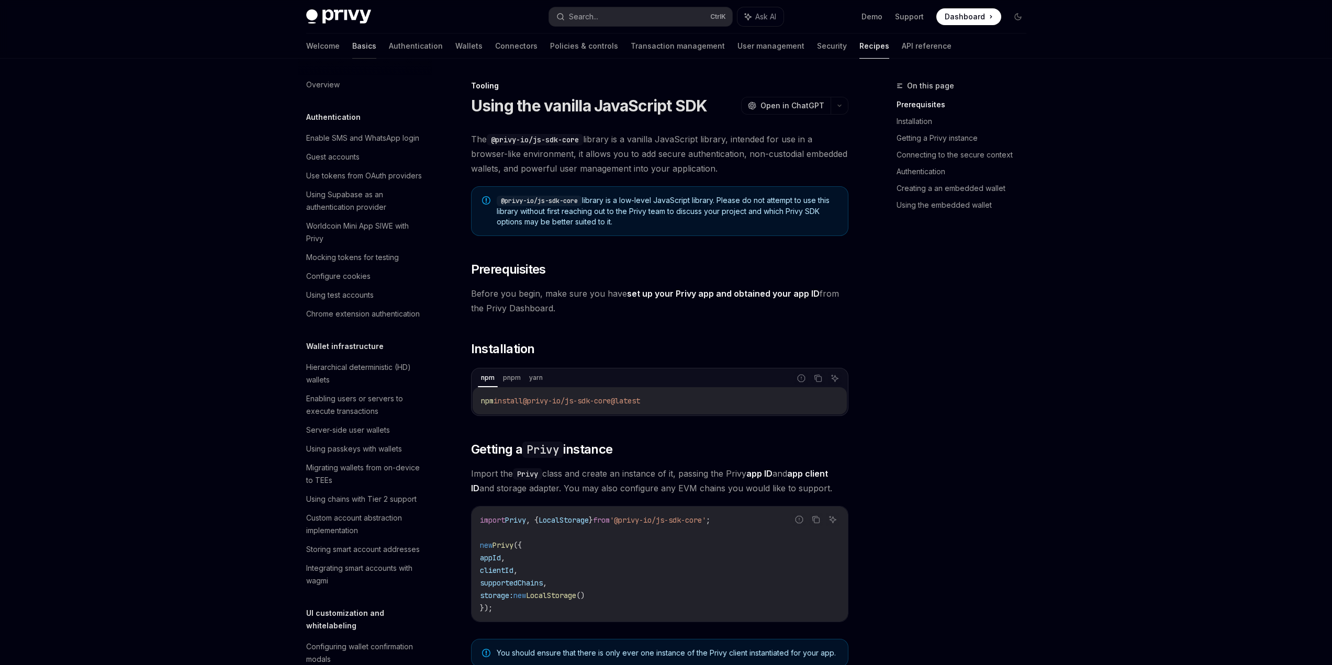
click at [352, 45] on link "Basics" at bounding box center [364, 46] width 24 height 25
type textarea "*"
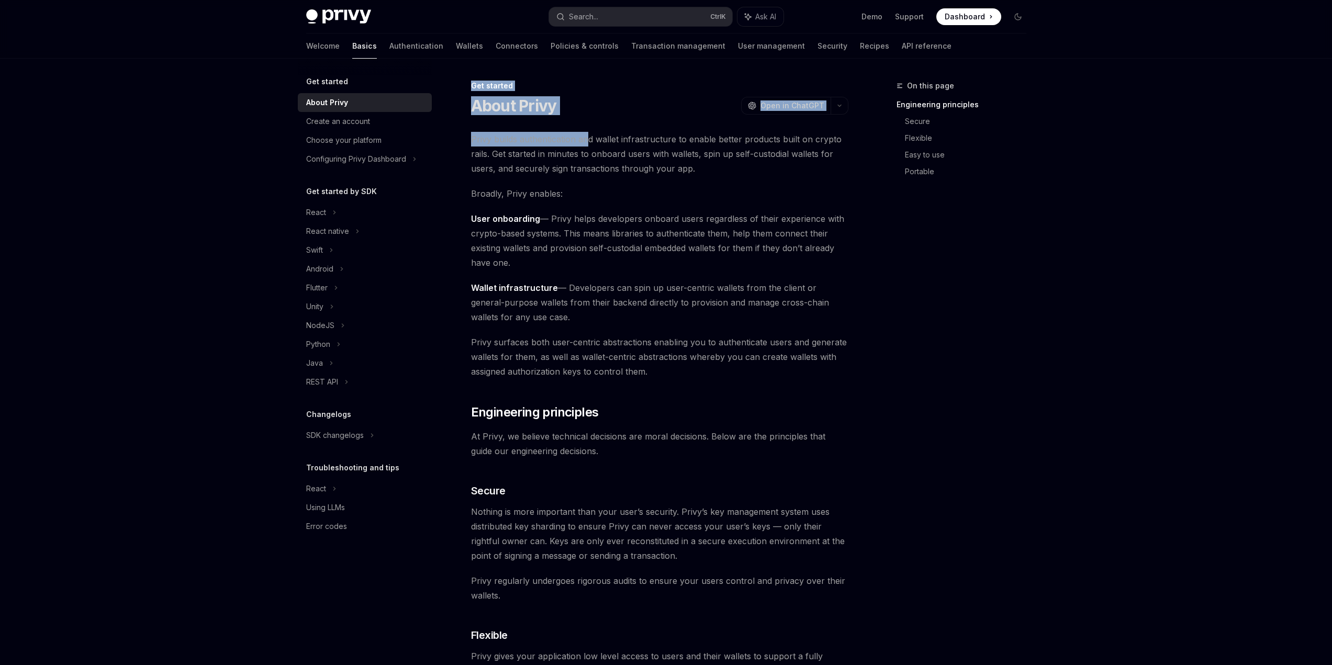
drag, startPoint x: 587, startPoint y: 116, endPoint x: 467, endPoint y: 82, distance: 124.0
click at [571, 106] on div "About Privy OpenAI Open in ChatGPT" at bounding box center [659, 105] width 377 height 19
